Goal: Task Accomplishment & Management: Use online tool/utility

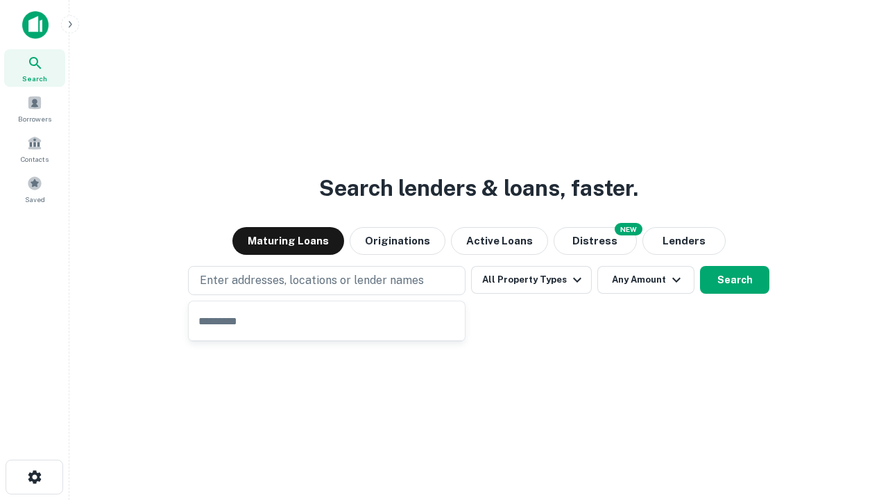
type input "**********"
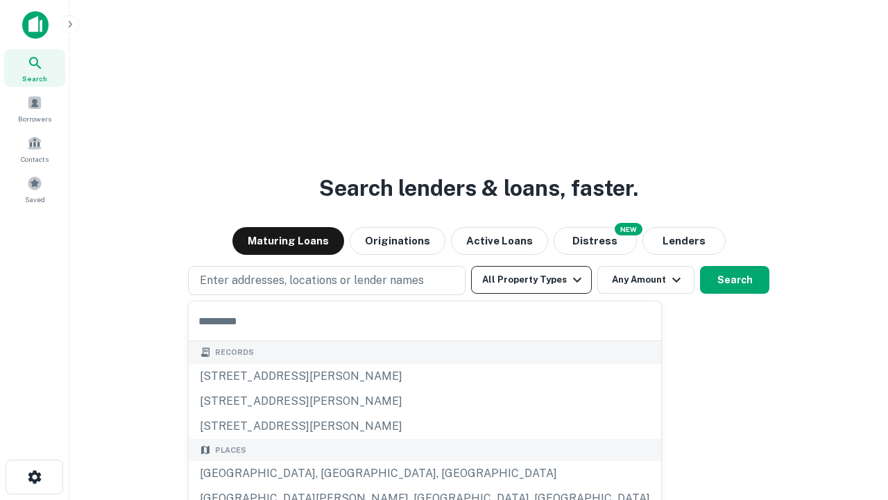
click at [532, 280] on button "All Property Types" at bounding box center [531, 280] width 121 height 28
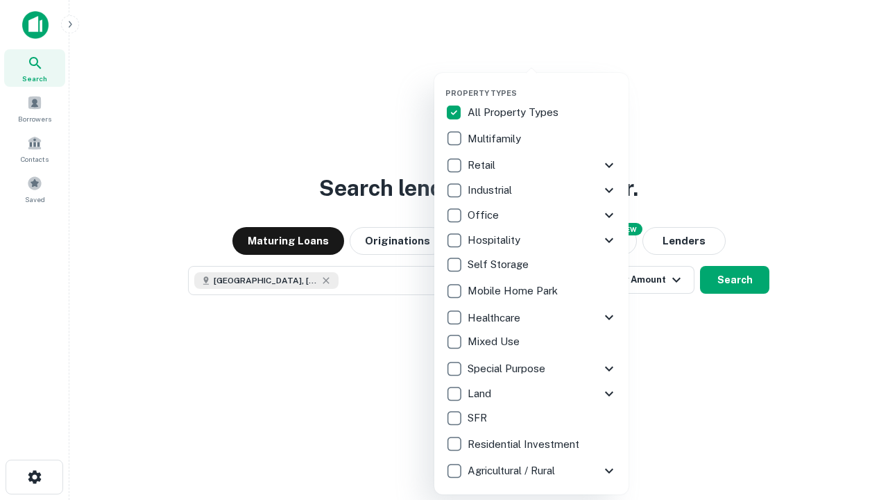
click at [543, 84] on button "button" at bounding box center [543, 84] width 194 height 1
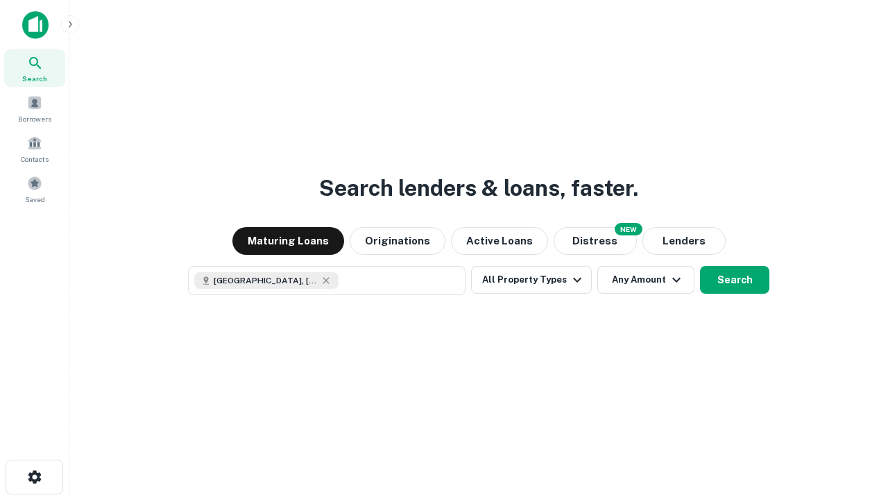
scroll to position [22, 0]
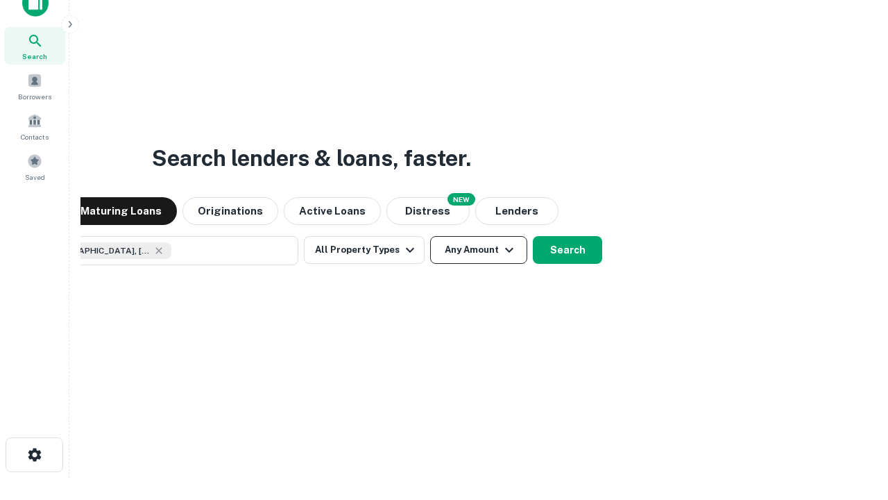
click at [430, 236] on button "Any Amount" at bounding box center [478, 250] width 97 height 28
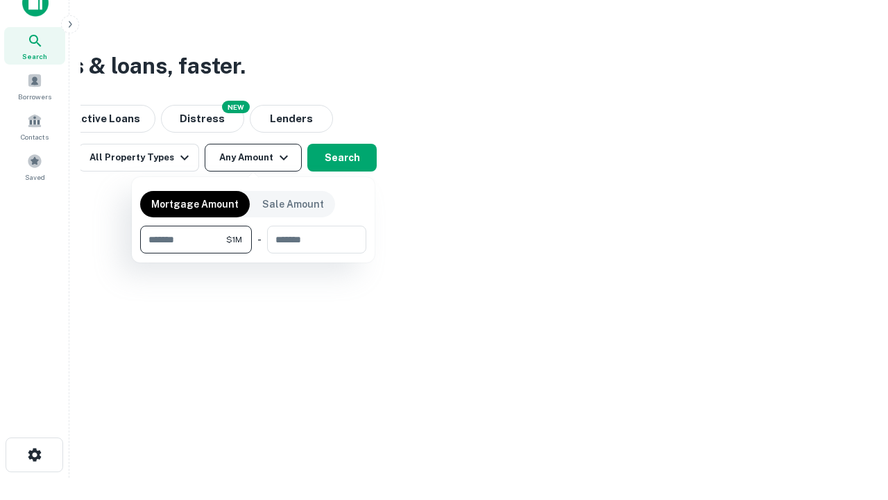
type input "*******"
click at [253, 253] on button "button" at bounding box center [253, 253] width 226 height 1
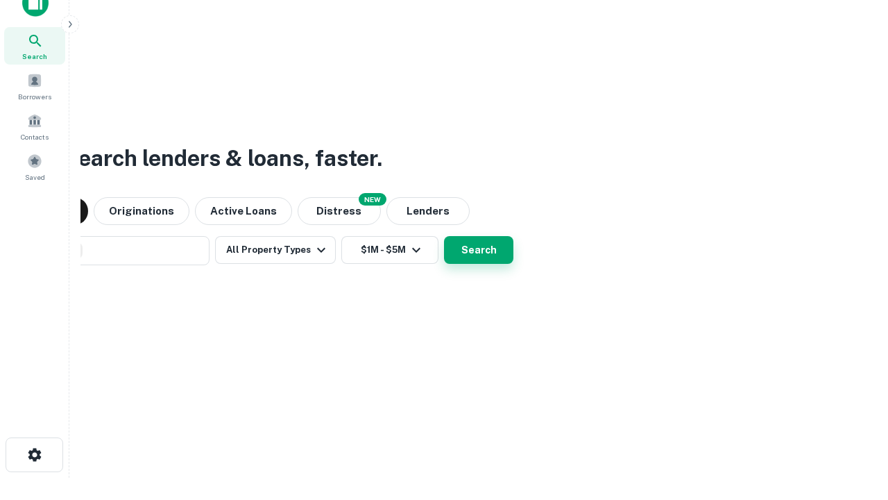
click at [444, 236] on button "Search" at bounding box center [478, 250] width 69 height 28
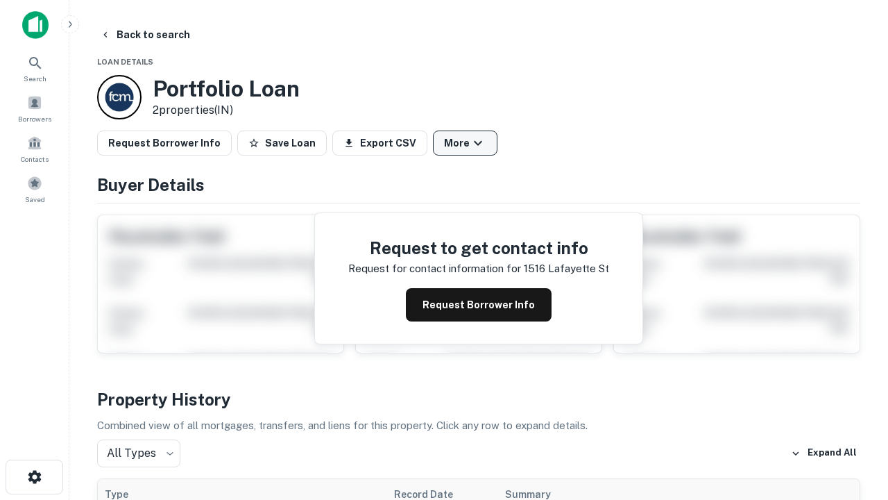
click at [465, 143] on button "More" at bounding box center [465, 142] width 65 height 25
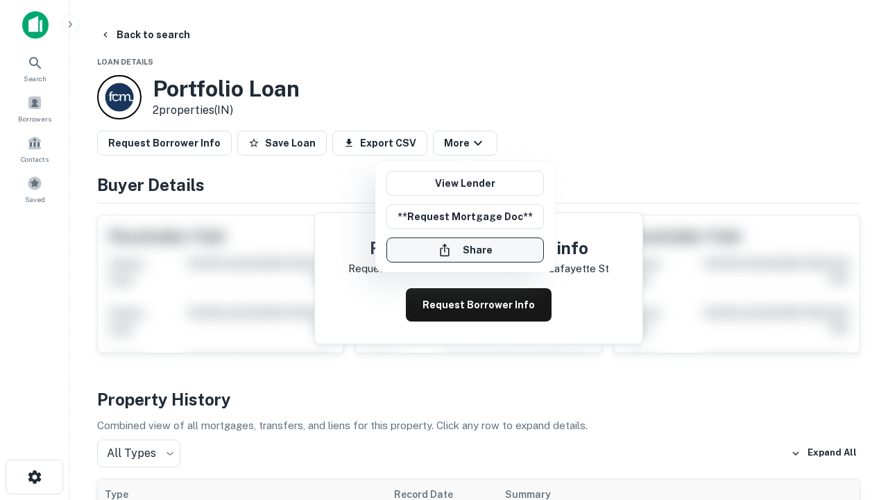
click at [465, 250] on button "Share" at bounding box center [466, 249] width 158 height 25
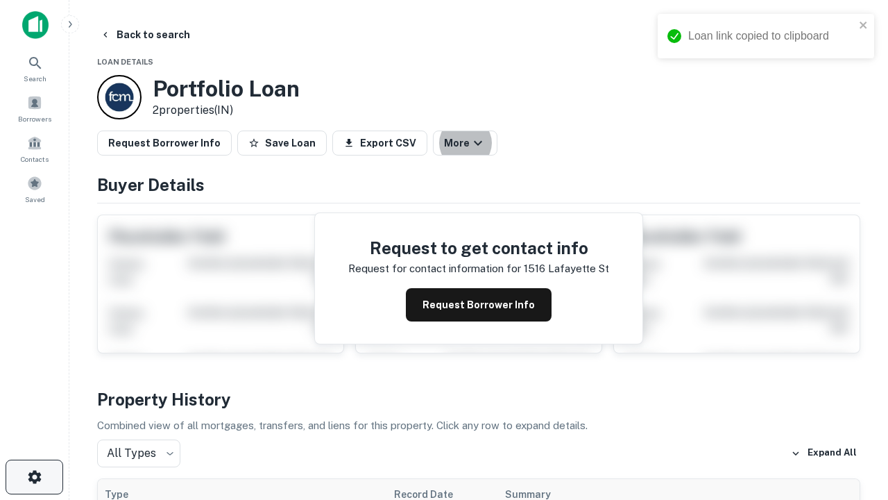
click at [34, 477] on icon "button" at bounding box center [34, 476] width 17 height 17
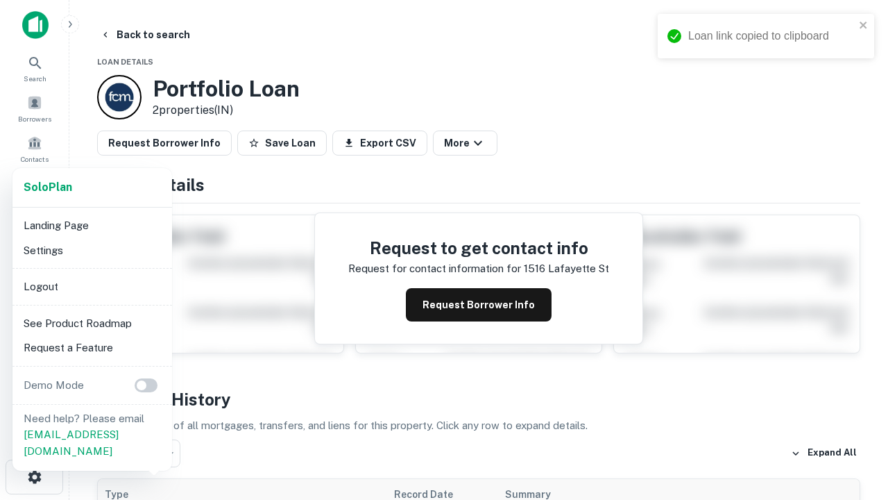
click at [92, 286] on li "Logout" at bounding box center [92, 286] width 149 height 25
